Goal: Complete application form

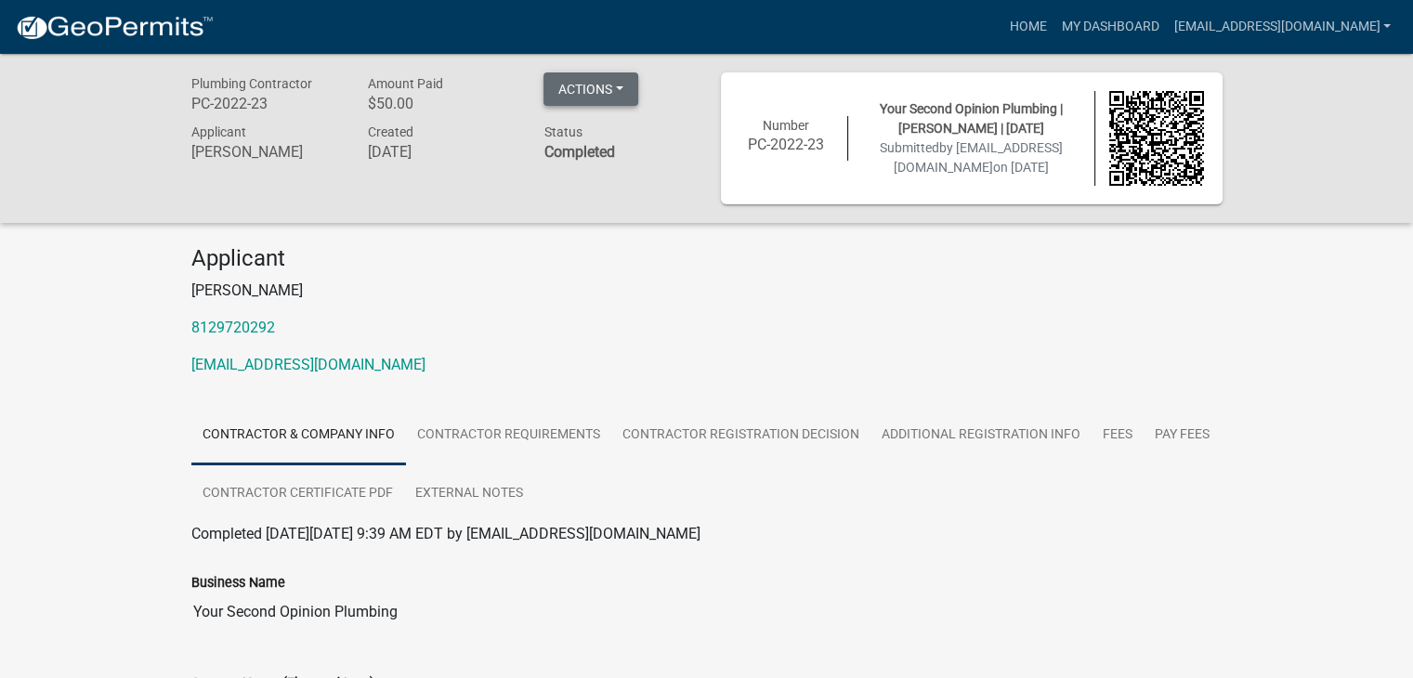
click at [595, 98] on button "Actions" at bounding box center [590, 88] width 95 height 33
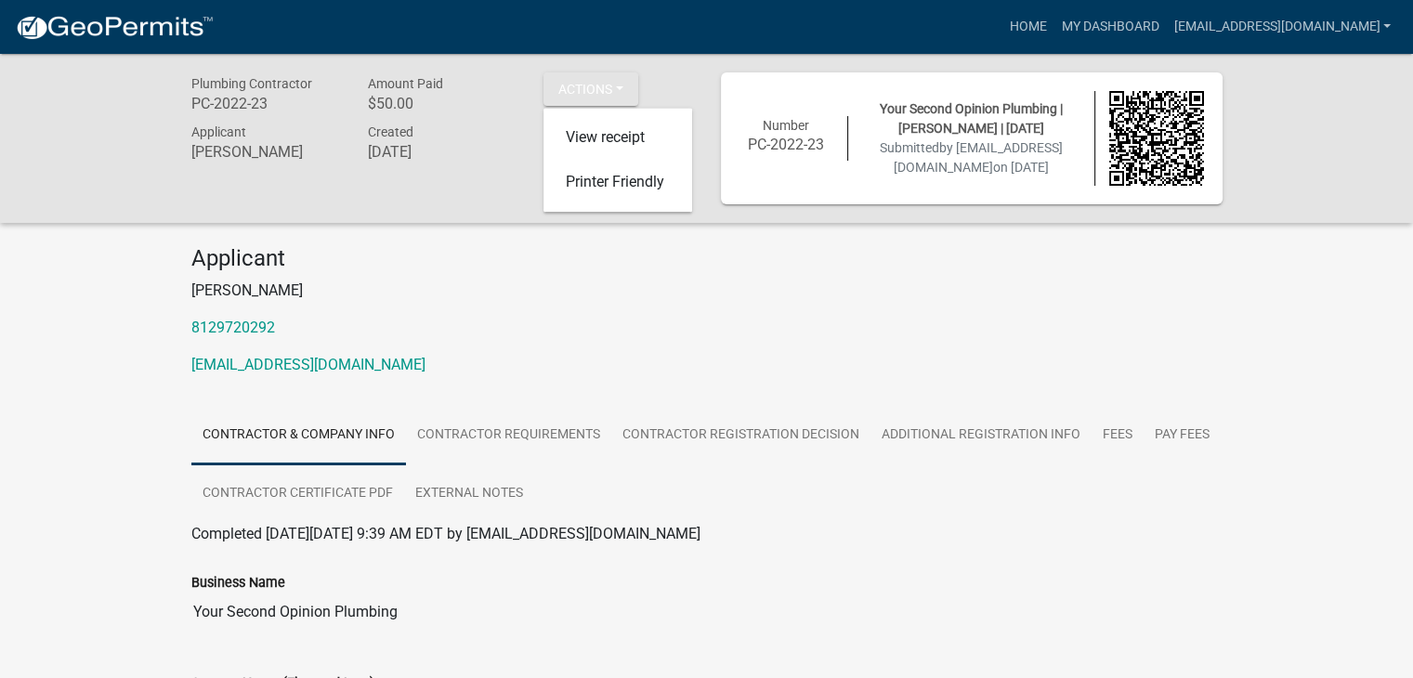
click at [583, 325] on p "8129720292" at bounding box center [706, 328] width 1031 height 22
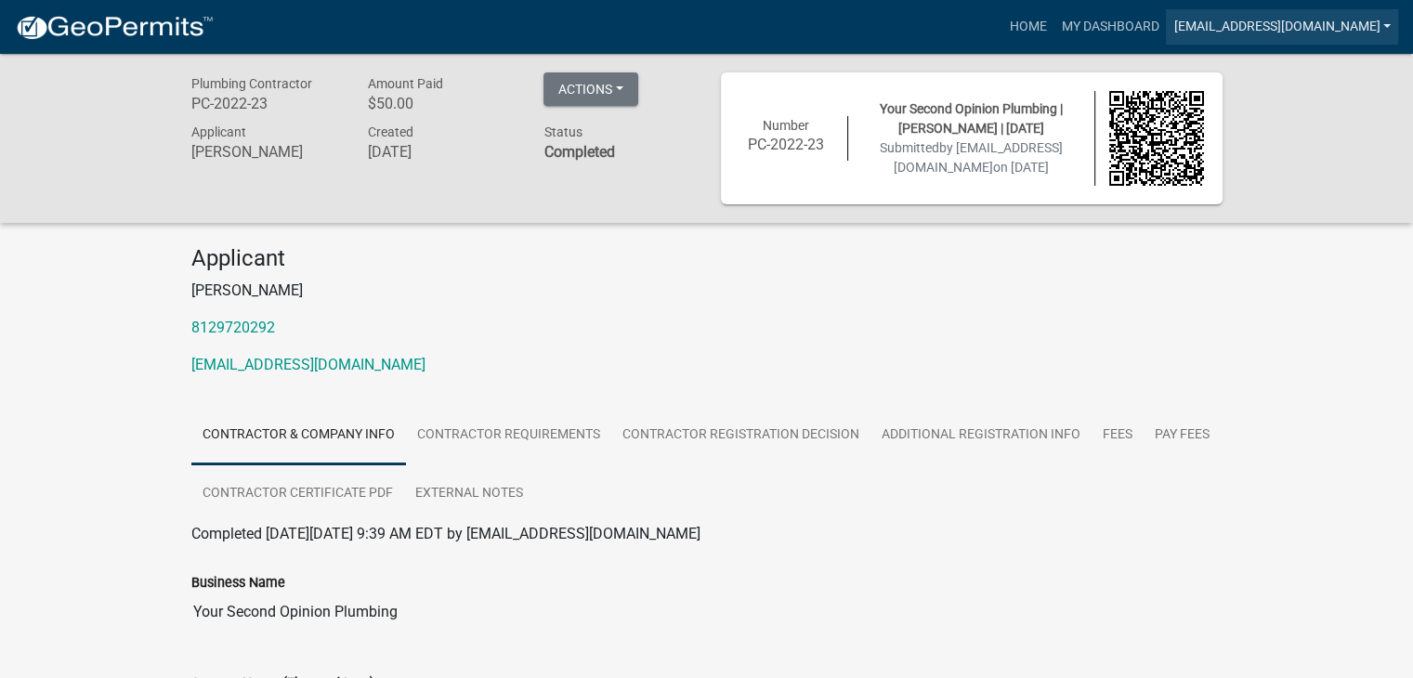
click at [1270, 30] on link "[EMAIL_ADDRESS][DOMAIN_NAME]" at bounding box center [1281, 26] width 232 height 35
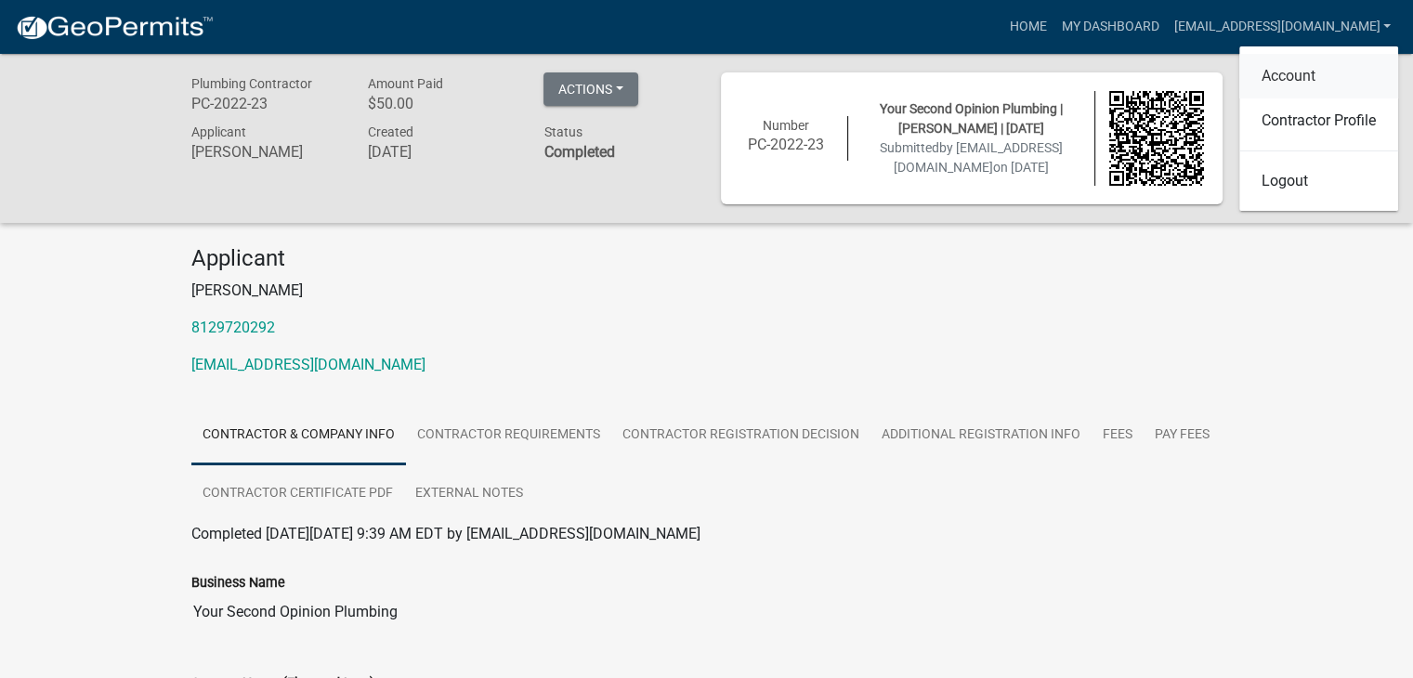
click at [1293, 71] on link "Account" at bounding box center [1318, 76] width 159 height 45
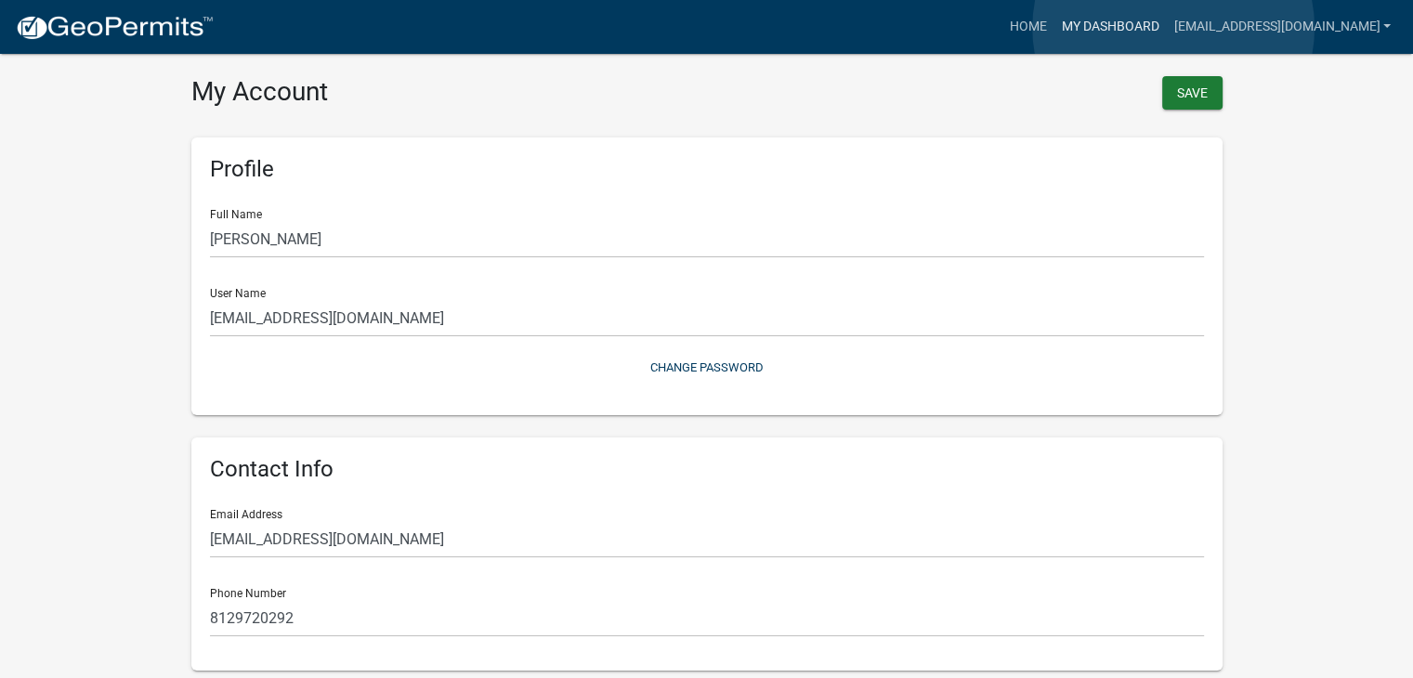
click at [1165, 28] on link "My Dashboard" at bounding box center [1109, 26] width 112 height 35
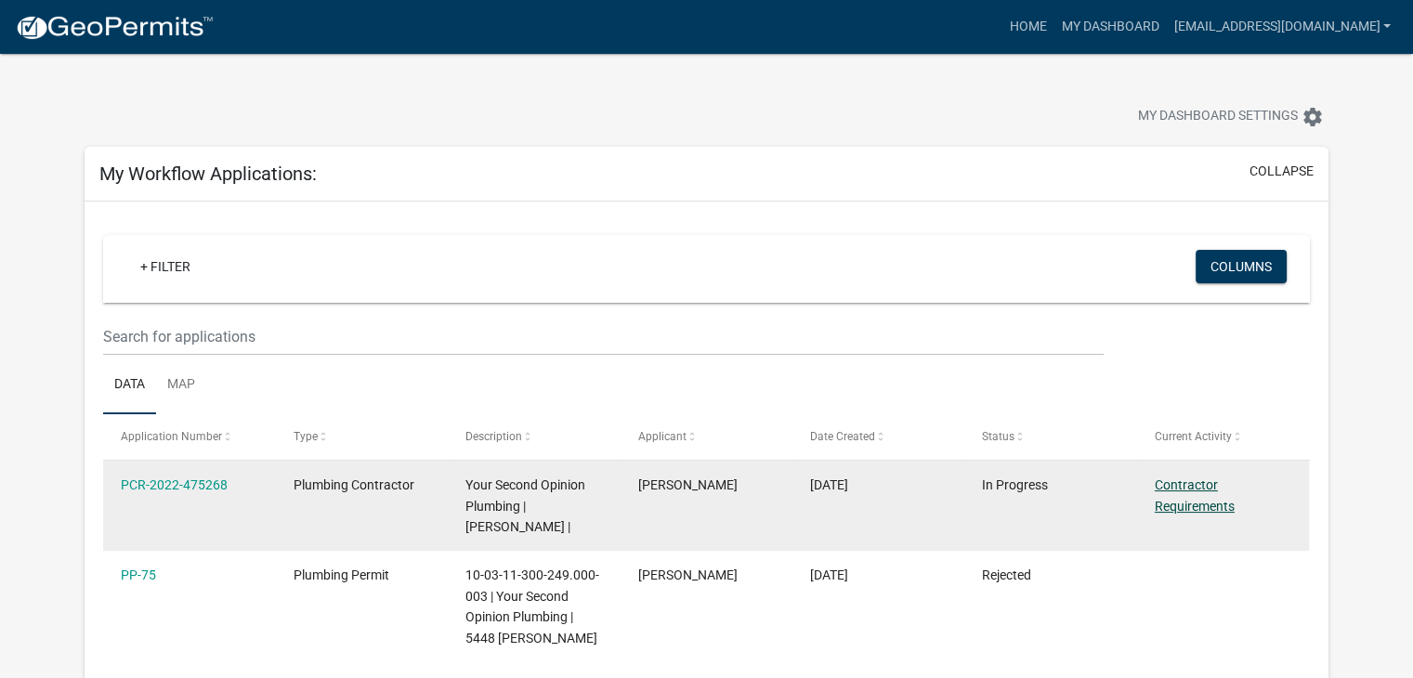
click at [1188, 486] on link "Contractor Requirements" at bounding box center [1194, 495] width 80 height 36
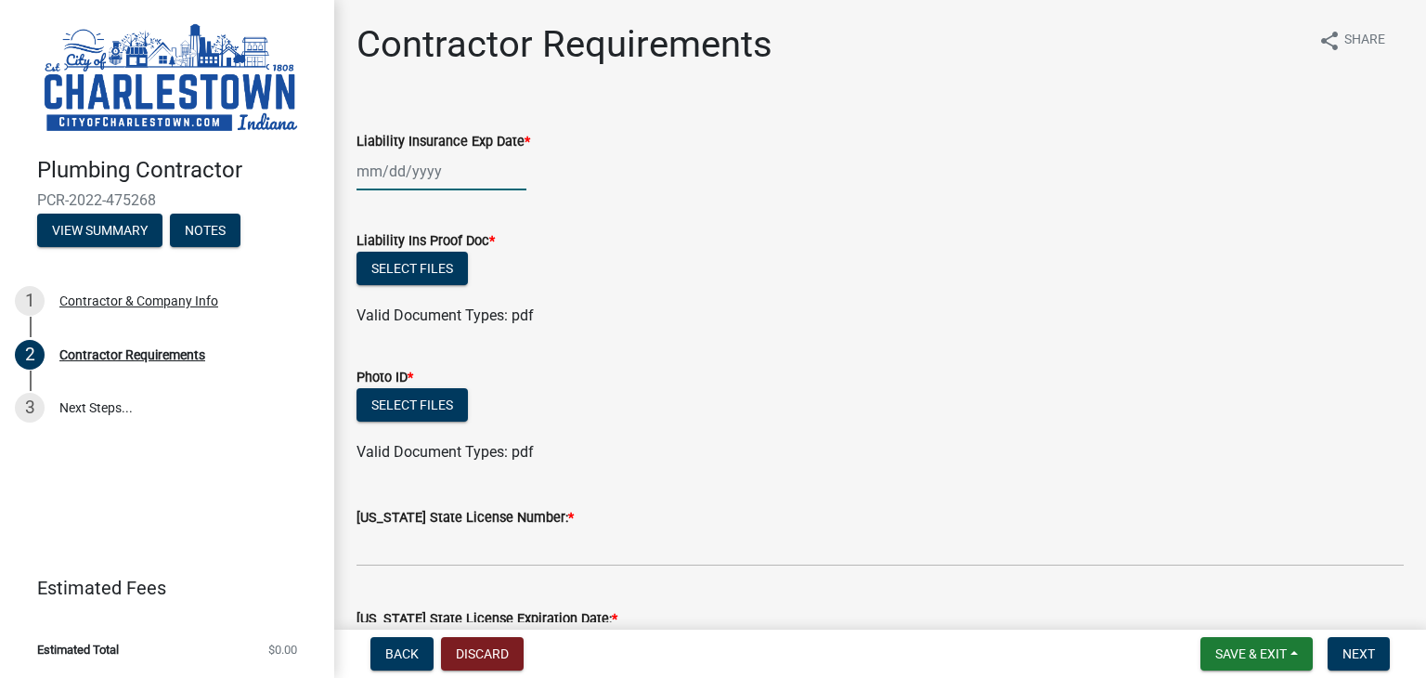
click at [413, 172] on div at bounding box center [442, 171] width 170 height 38
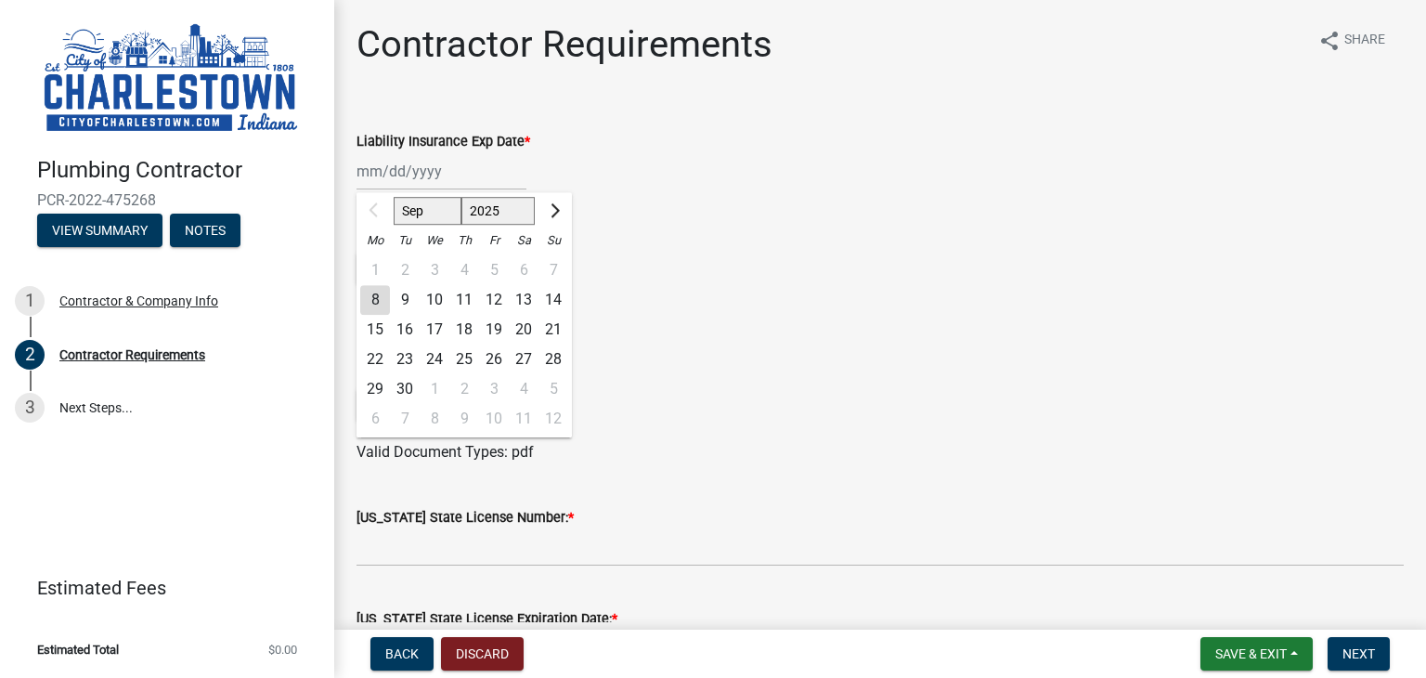
click at [414, 391] on div "30" at bounding box center [405, 389] width 30 height 30
type input "[DATE]"
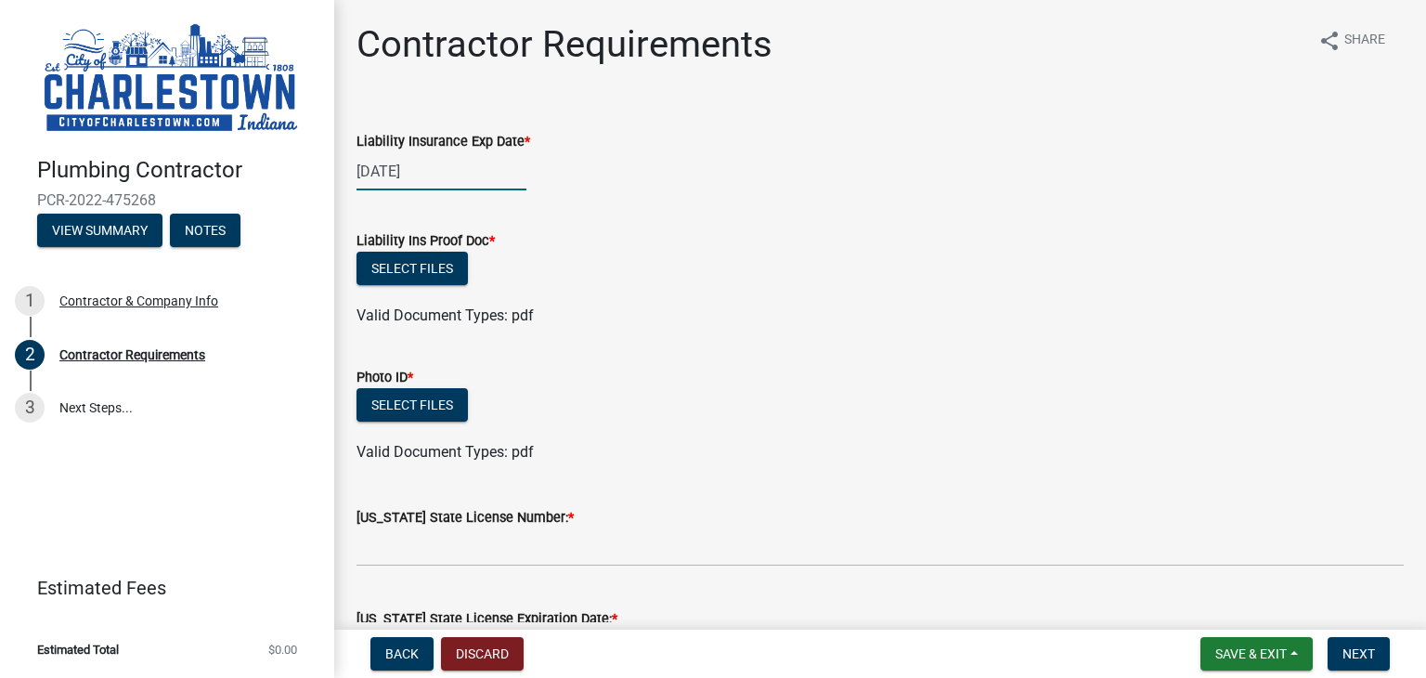
click at [446, 174] on div "[DATE]" at bounding box center [442, 171] width 170 height 38
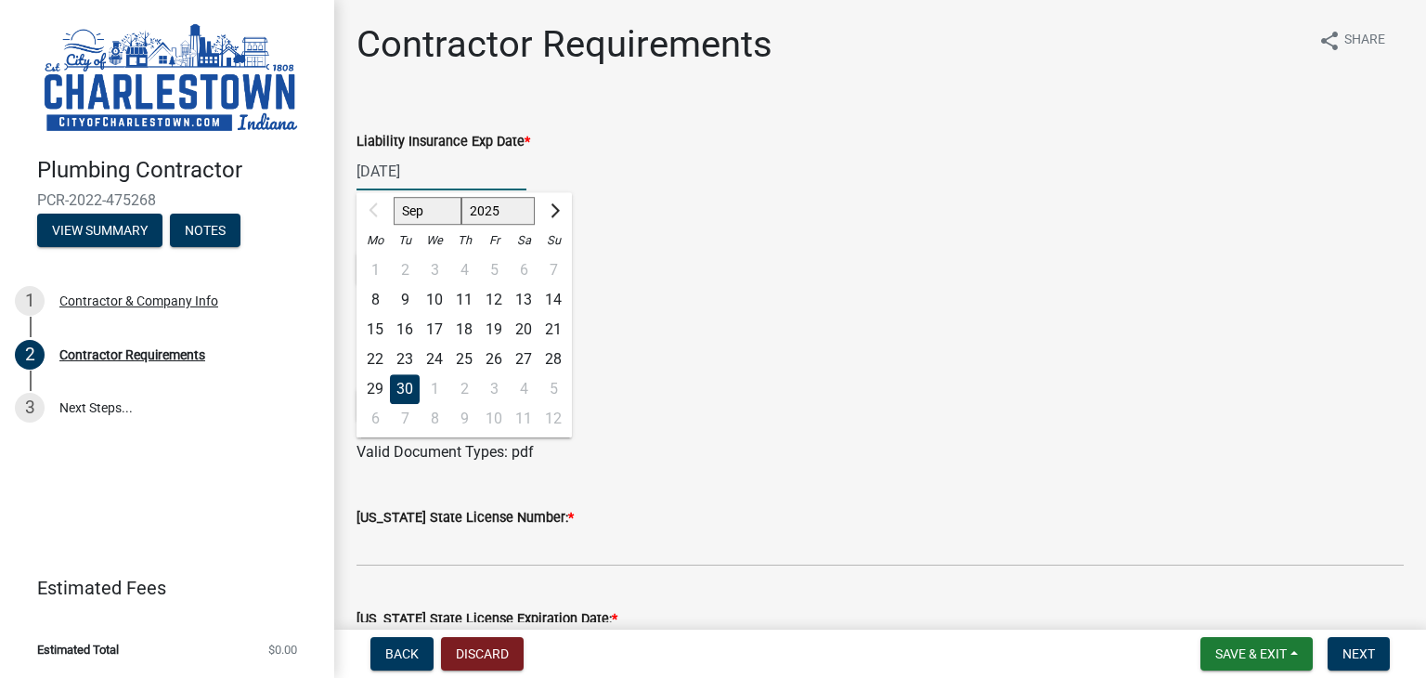
click at [503, 215] on select "2025 2026 2027 2028 2029 2030 2031 2032 2033 2034 2035 2036 2037 2038 2039 2040…" at bounding box center [499, 211] width 74 height 28
select select "2026"
click at [462, 197] on select "2025 2026 2027 2028 2029 2030 2031 2032 2033 2034 2035 2036 2037 2038 2039 2040…" at bounding box center [499, 211] width 74 height 28
click at [434, 391] on div "30" at bounding box center [435, 389] width 30 height 30
type input "[DATE]"
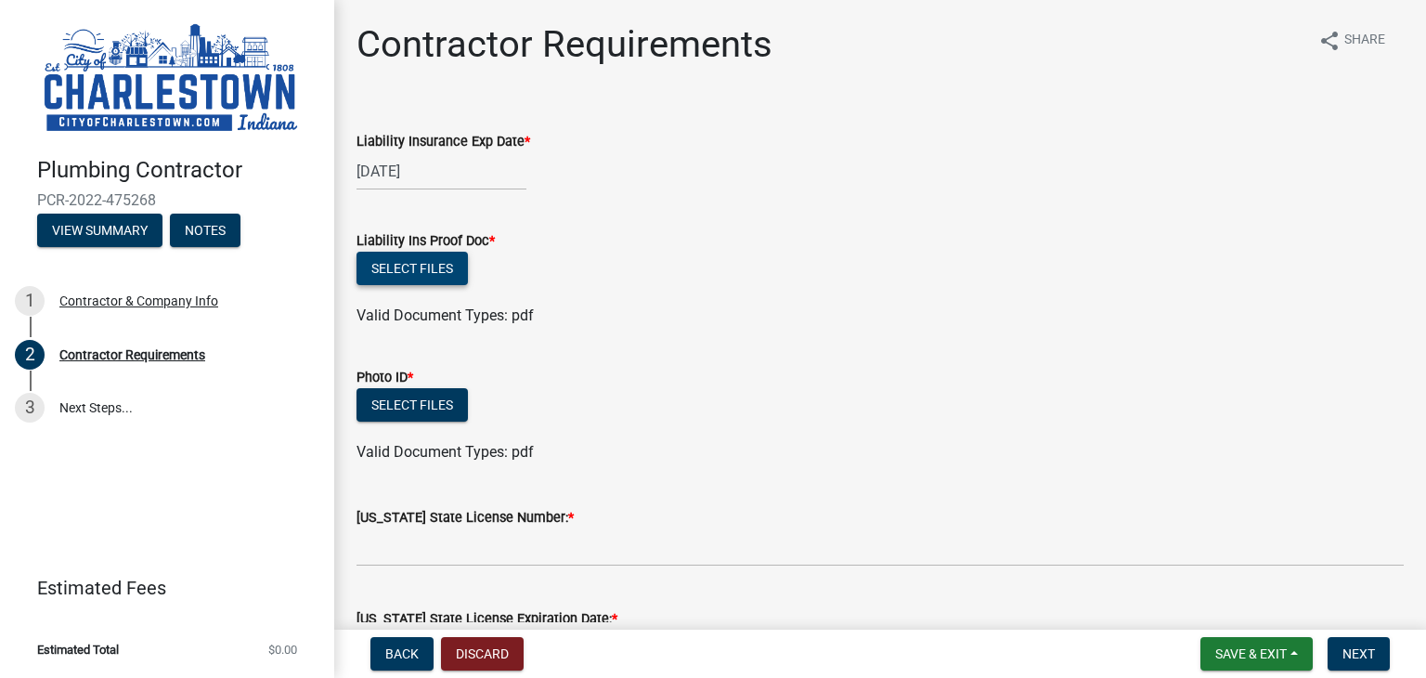
click at [443, 273] on button "Select files" at bounding box center [412, 268] width 111 height 33
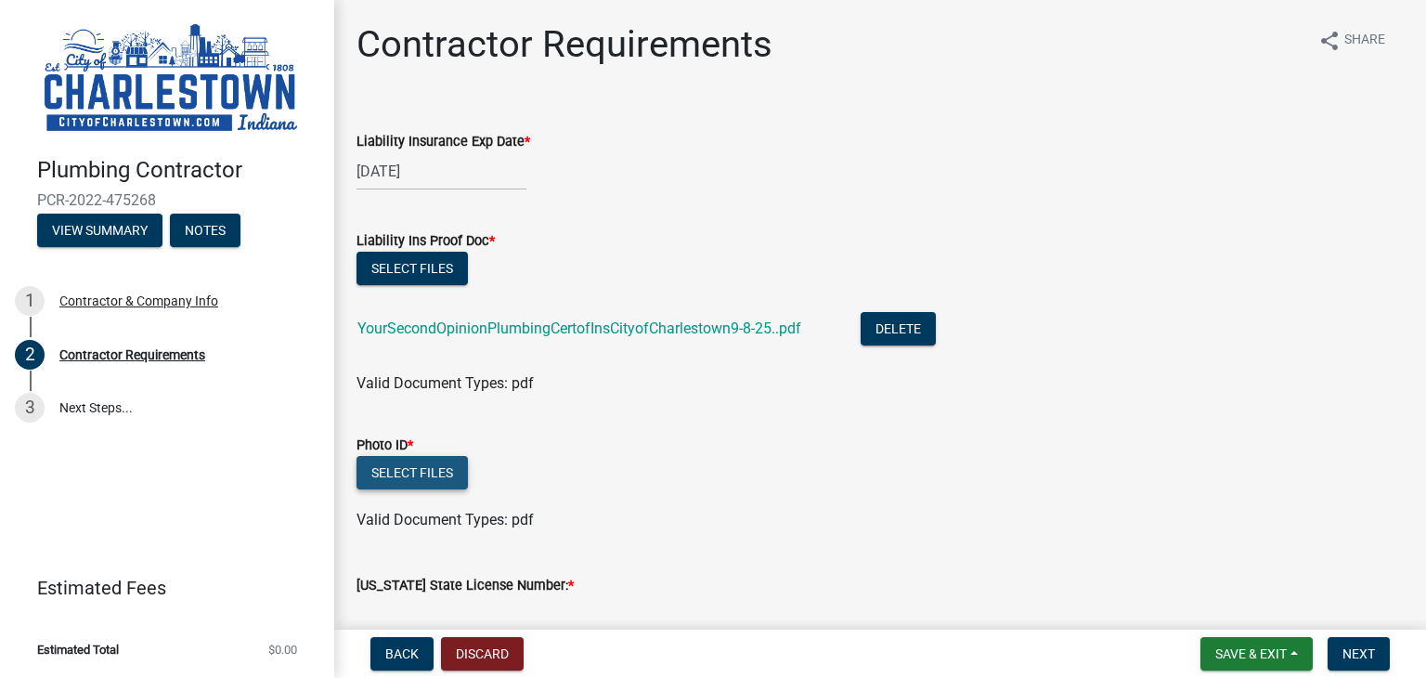
click at [423, 473] on button "Select files" at bounding box center [412, 472] width 111 height 33
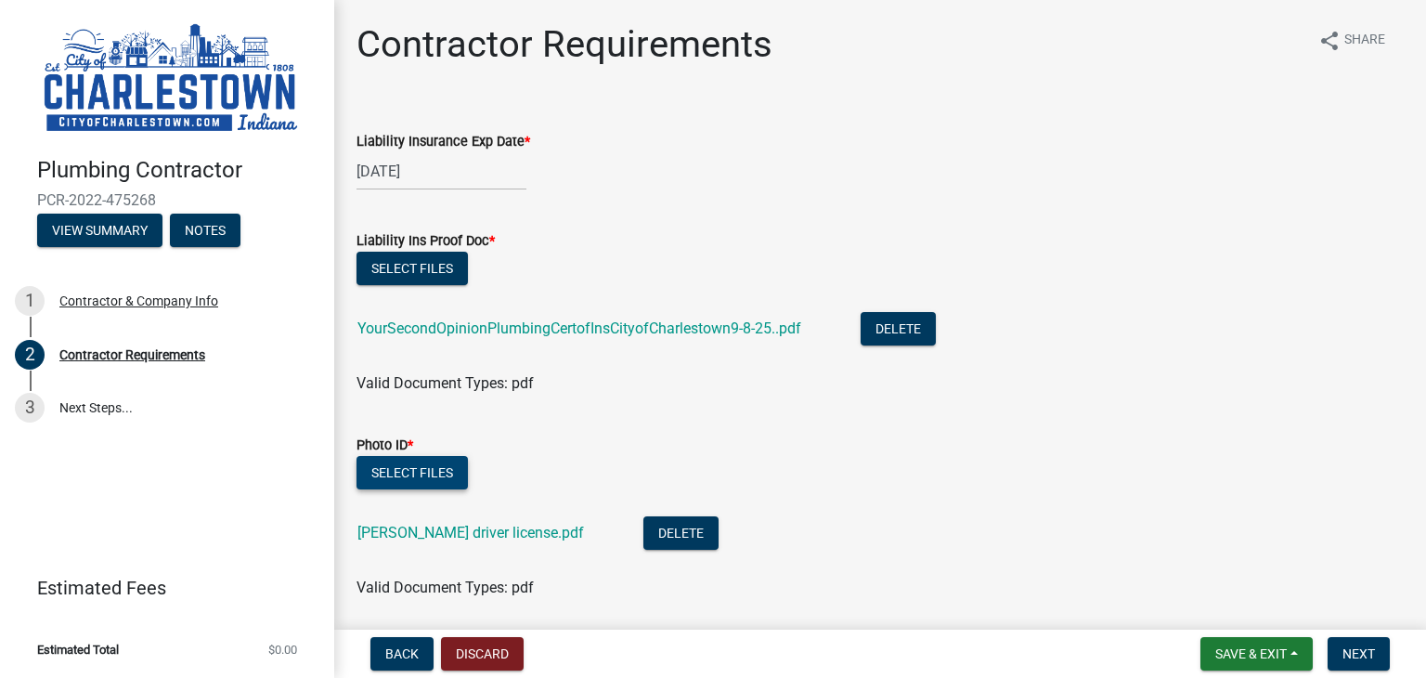
scroll to position [407, 0]
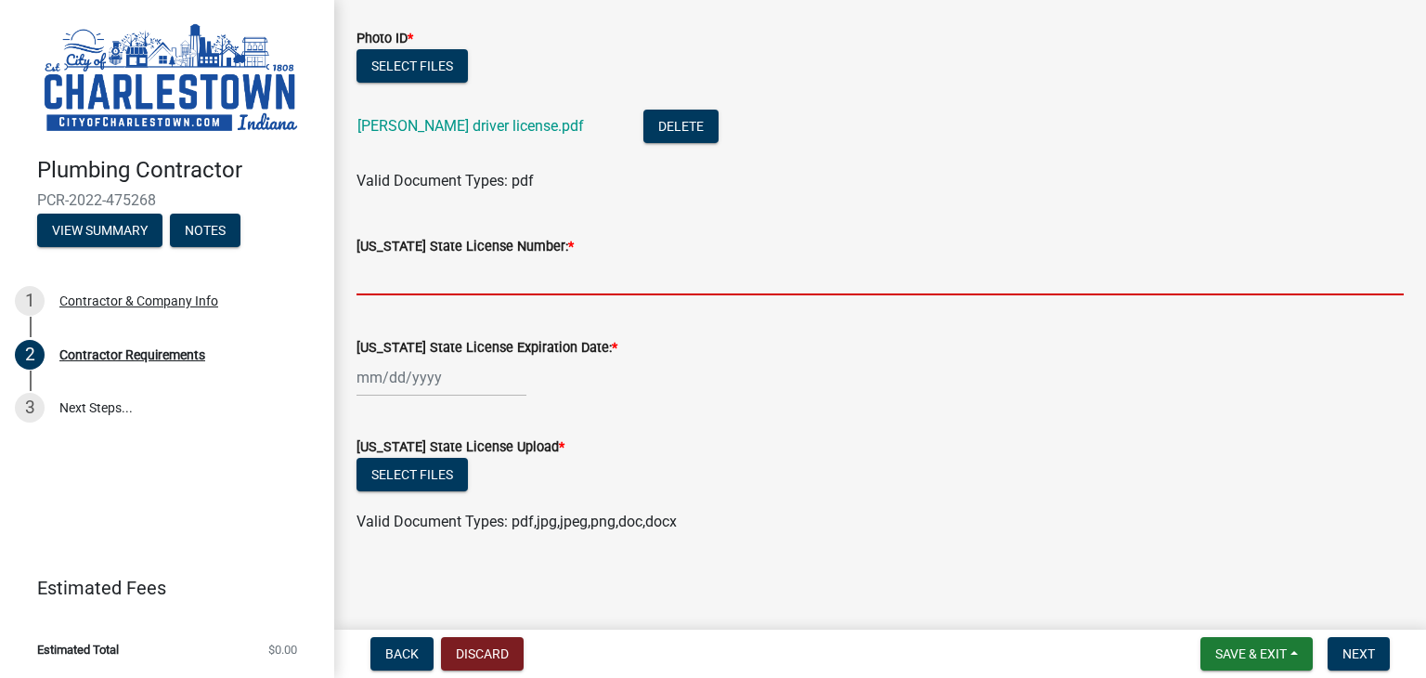
click at [532, 280] on input "[US_STATE] State License Number: *" at bounding box center [881, 276] width 1048 height 38
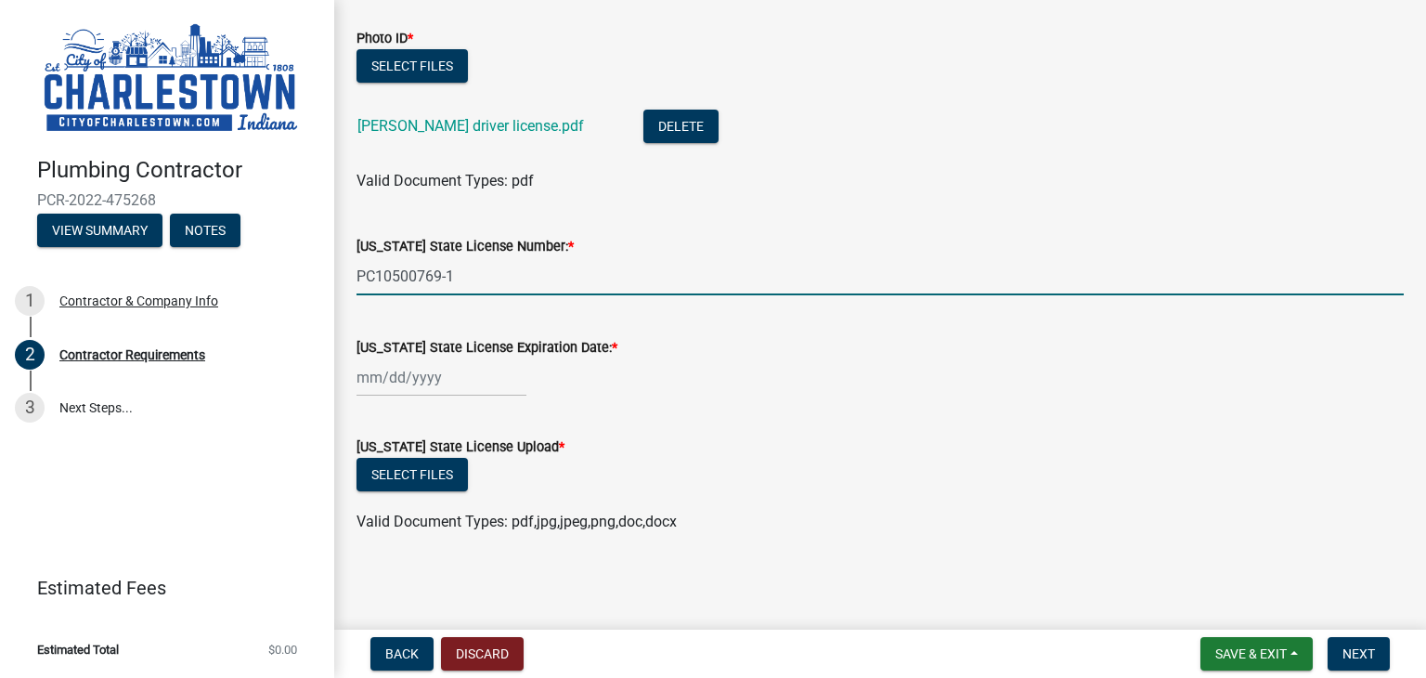
click at [483, 280] on input "PC10500769-1" at bounding box center [881, 276] width 1048 height 38
type input "PC10500769"
click at [788, 439] on div "[US_STATE] State License Upload *" at bounding box center [881, 447] width 1048 height 22
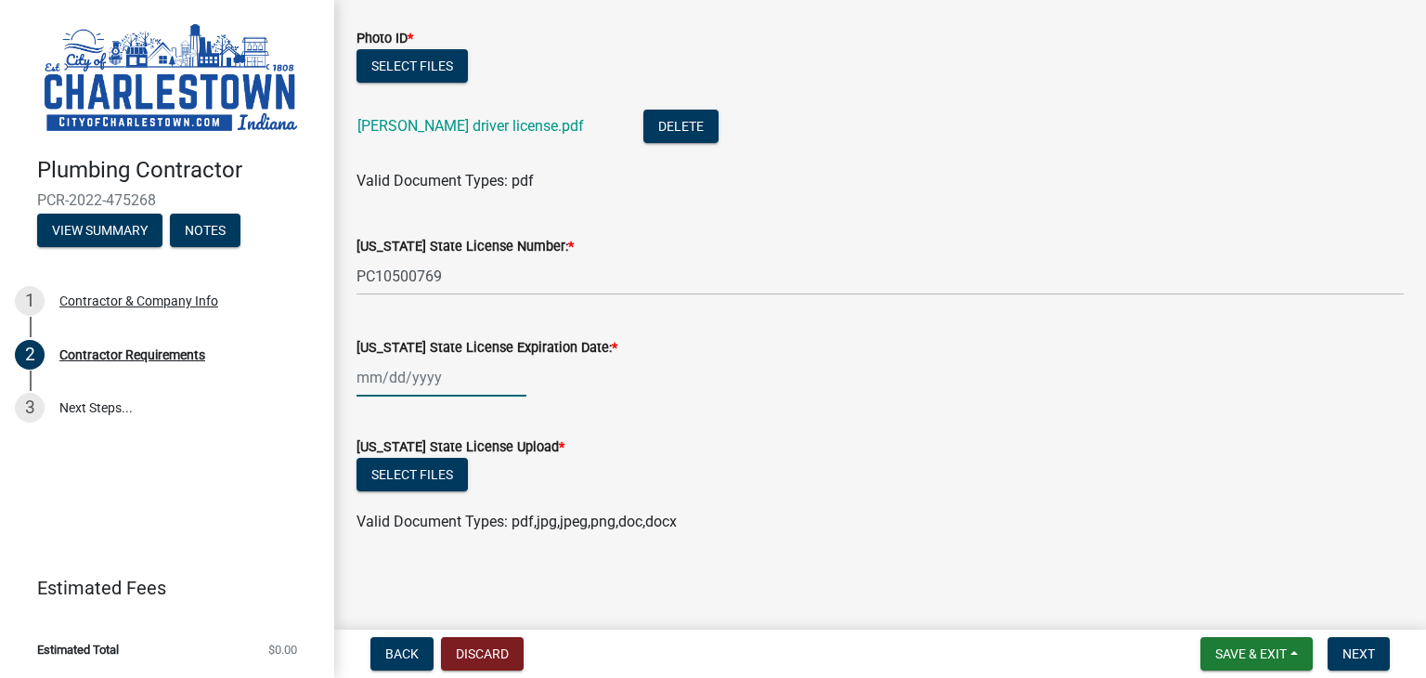
click at [446, 373] on div at bounding box center [442, 377] width 170 height 38
select select "9"
select select "2025"
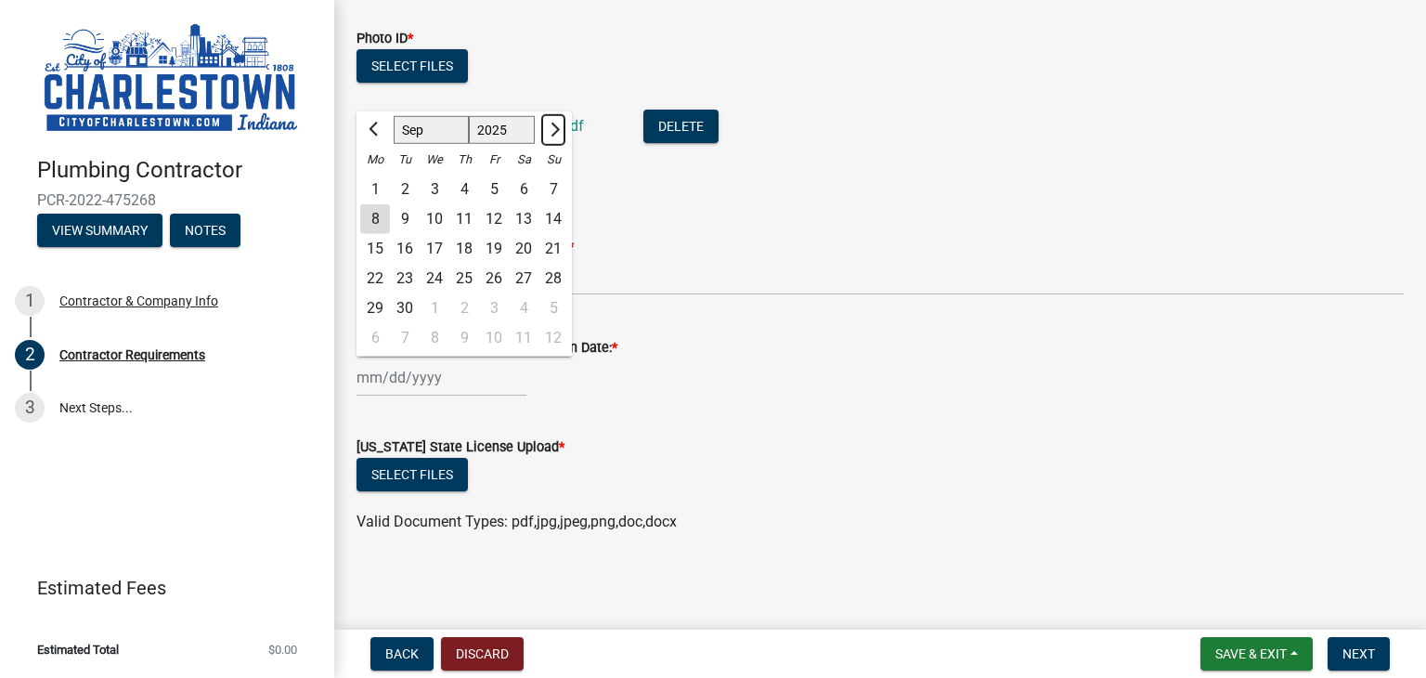
click at [545, 124] on button "Next month" at bounding box center [553, 130] width 22 height 30
select select "12"
click at [435, 305] on div "31" at bounding box center [435, 308] width 30 height 30
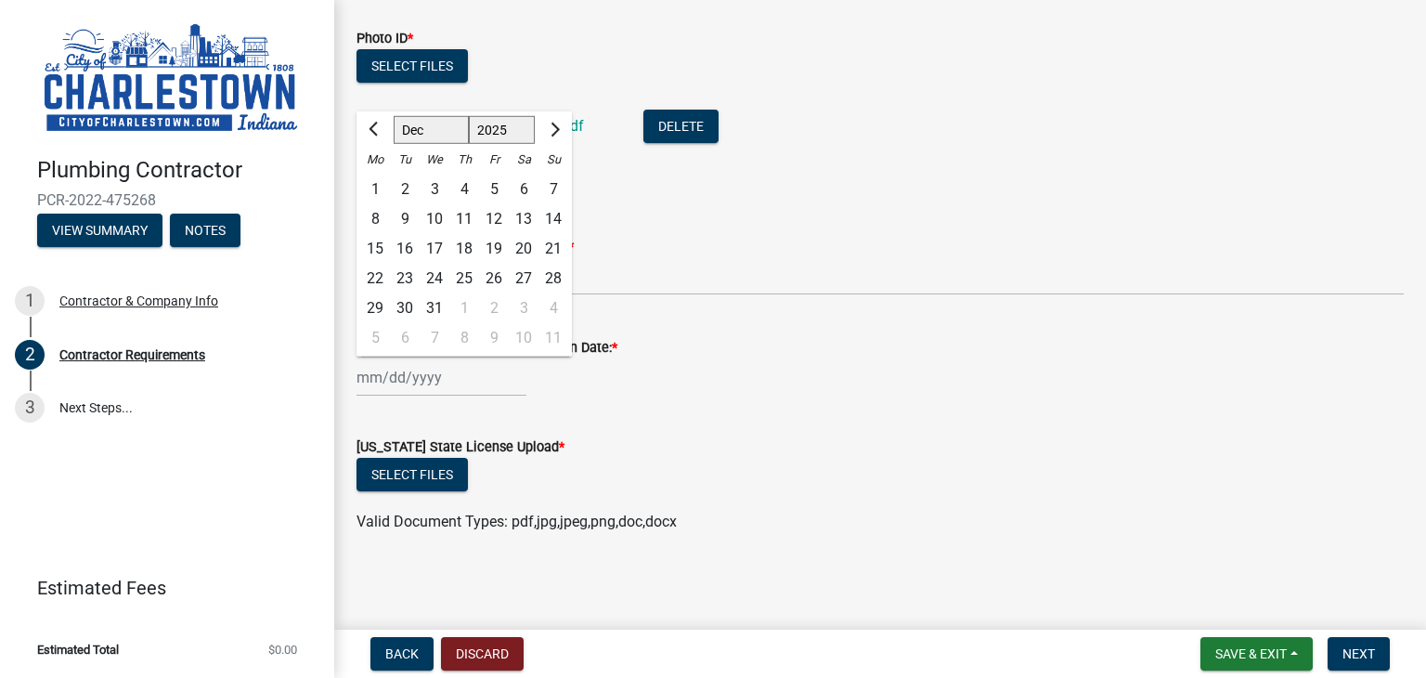
type input "[DATE]"
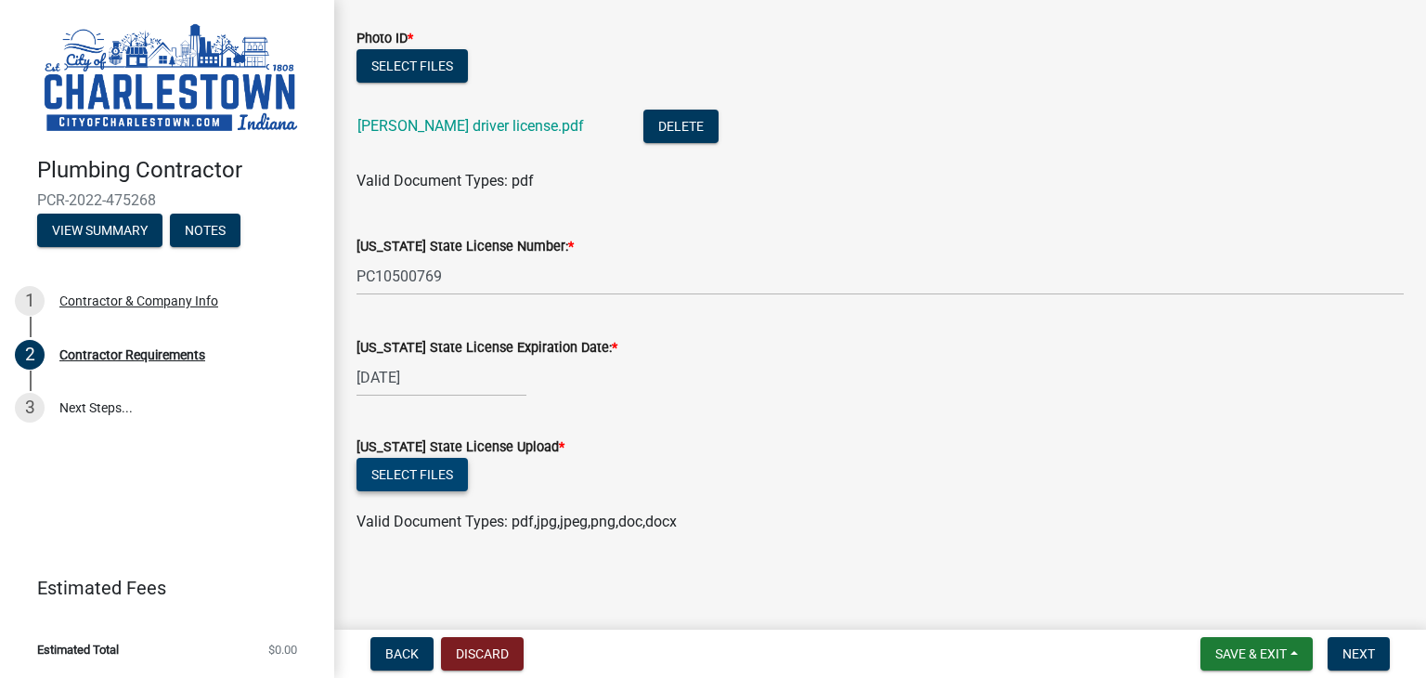
click at [449, 484] on button "Select files" at bounding box center [412, 474] width 111 height 33
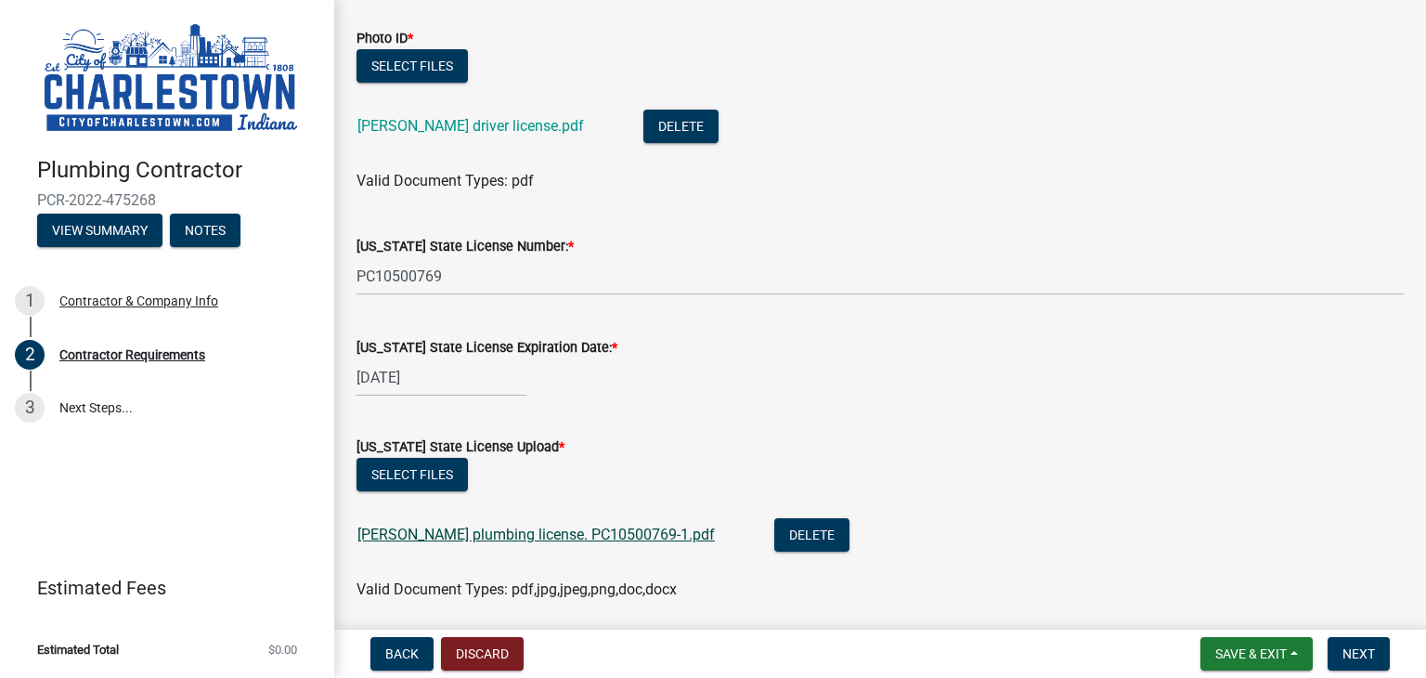
click at [473, 532] on link "[PERSON_NAME] plumbing license. PC10500769-1.pdf" at bounding box center [537, 535] width 358 height 18
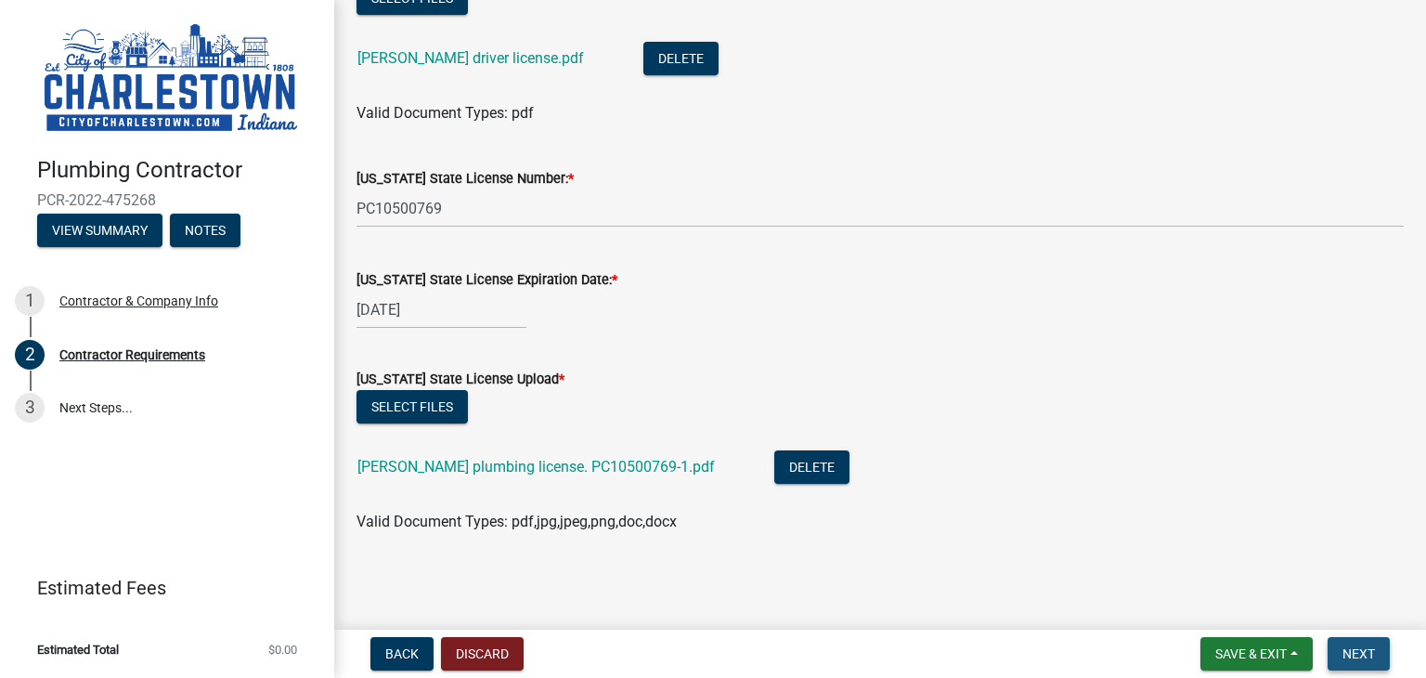
click at [1362, 653] on span "Next" at bounding box center [1359, 653] width 33 height 15
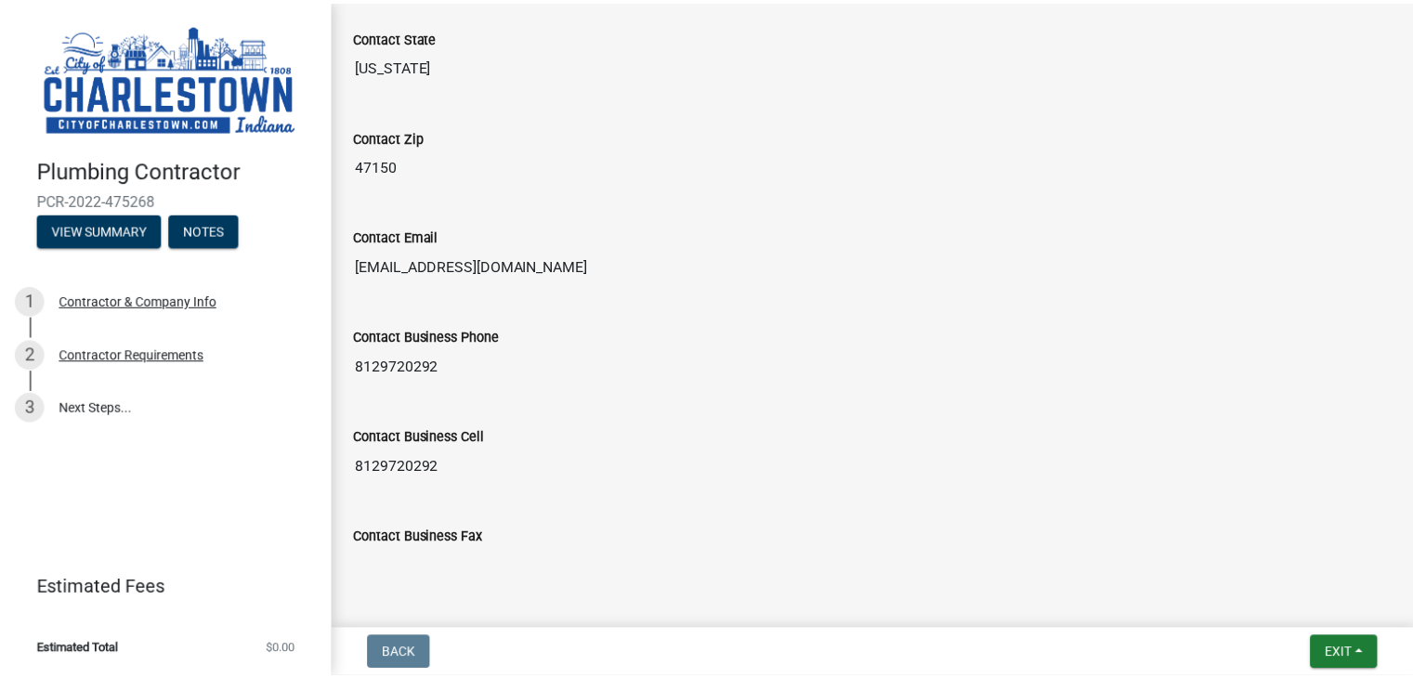
scroll to position [794, 0]
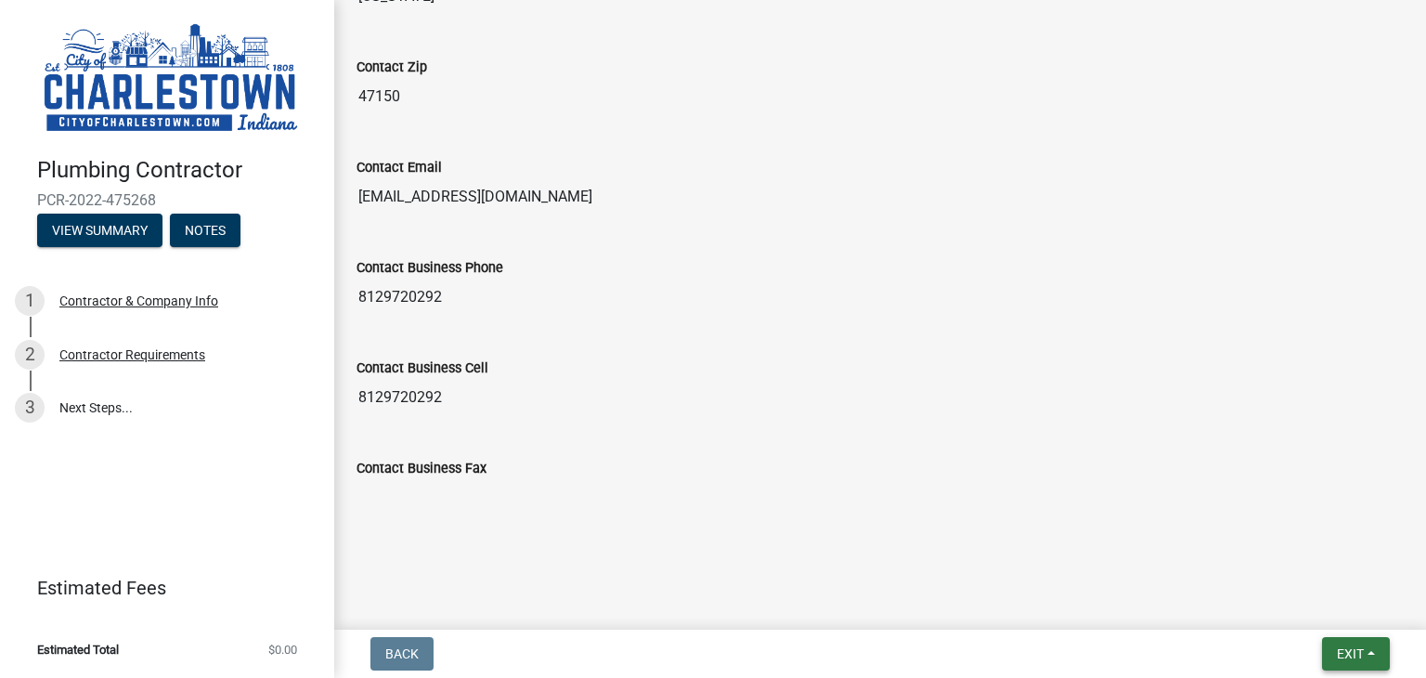
click at [1344, 655] on span "Exit" at bounding box center [1350, 653] width 27 height 15
click at [1296, 612] on button "Save & Exit" at bounding box center [1317, 605] width 149 height 45
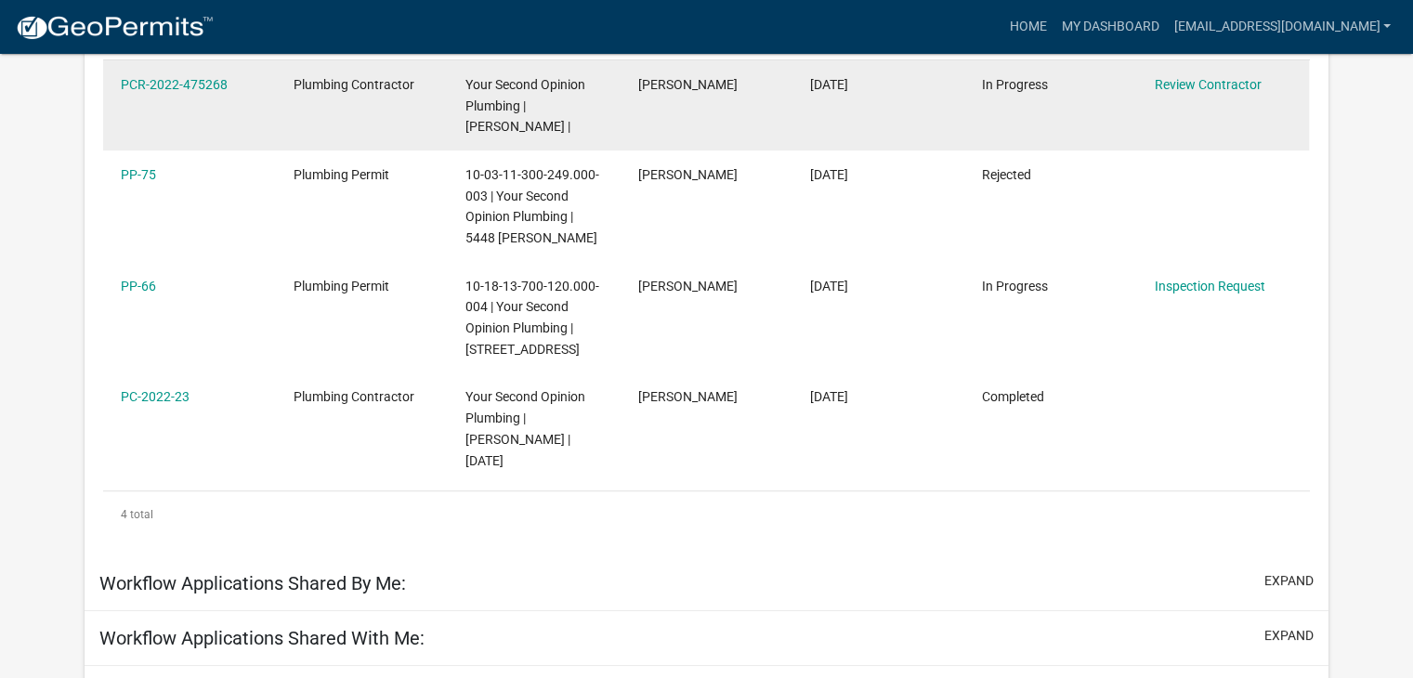
scroll to position [401, 0]
